Goal: Task Accomplishment & Management: Complete application form

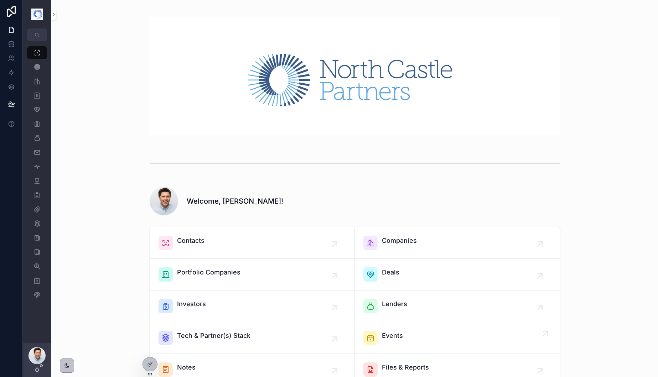
click at [393, 338] on span "Events" at bounding box center [392, 336] width 21 height 10
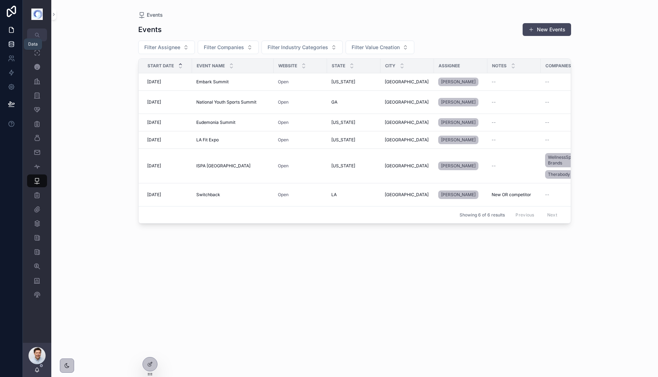
click at [14, 45] on icon at bounding box center [11, 45] width 5 height 3
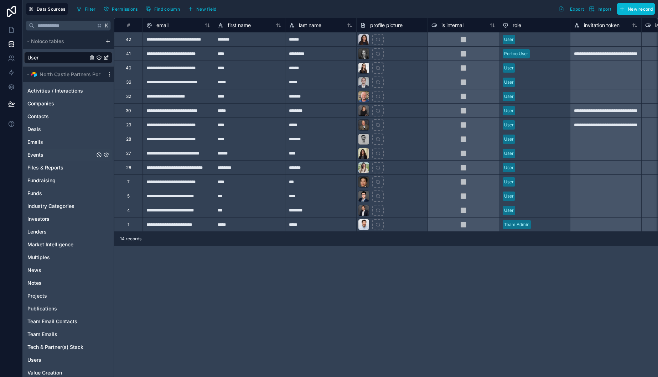
click at [40, 156] on span "Events" at bounding box center [35, 154] width 16 height 7
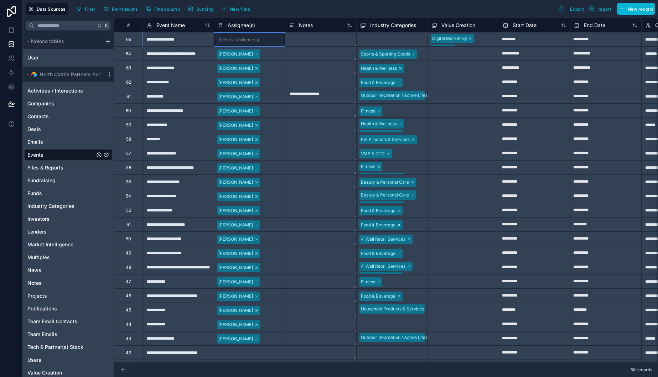
click at [244, 41] on div "Select a Assignee(s)" at bounding box center [238, 40] width 41 height 6
click at [244, 40] on div "Select a Assignee(s)" at bounding box center [238, 40] width 41 height 6
click at [245, 40] on div "Select a Assignee(s)" at bounding box center [238, 40] width 41 height 6
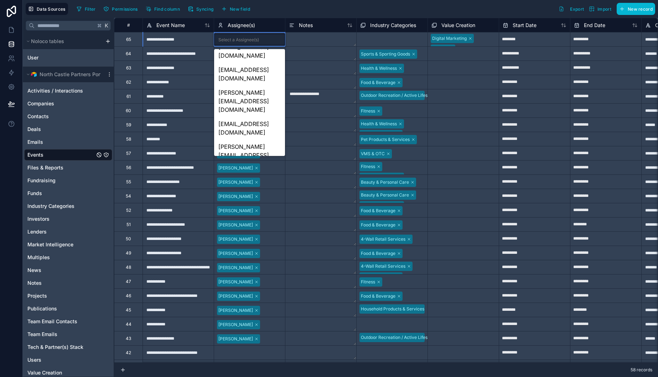
scroll to position [96, 0]
click at [249, 297] on div "[PERSON_NAME][EMAIL_ADDRESS][DOMAIN_NAME]" at bounding box center [249, 312] width 71 height 31
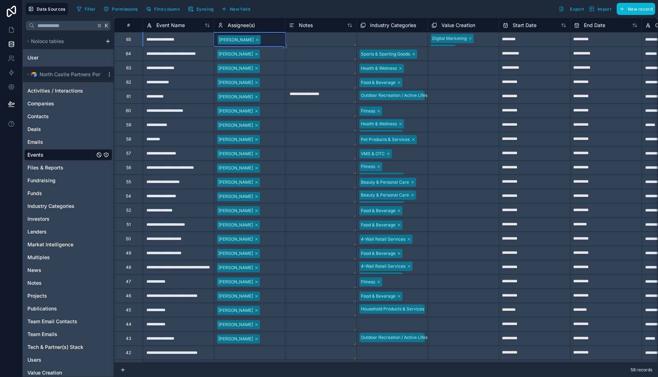
click at [318, 40] on textarea at bounding box center [320, 39] width 71 height 14
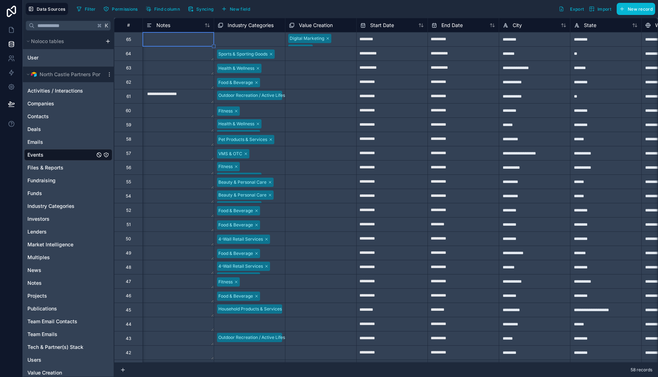
scroll to position [0, 0]
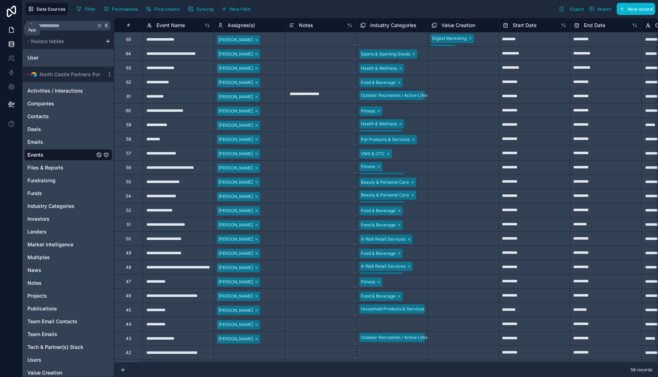
click at [11, 30] on icon at bounding box center [11, 29] width 7 height 7
